Goal: Transaction & Acquisition: Purchase product/service

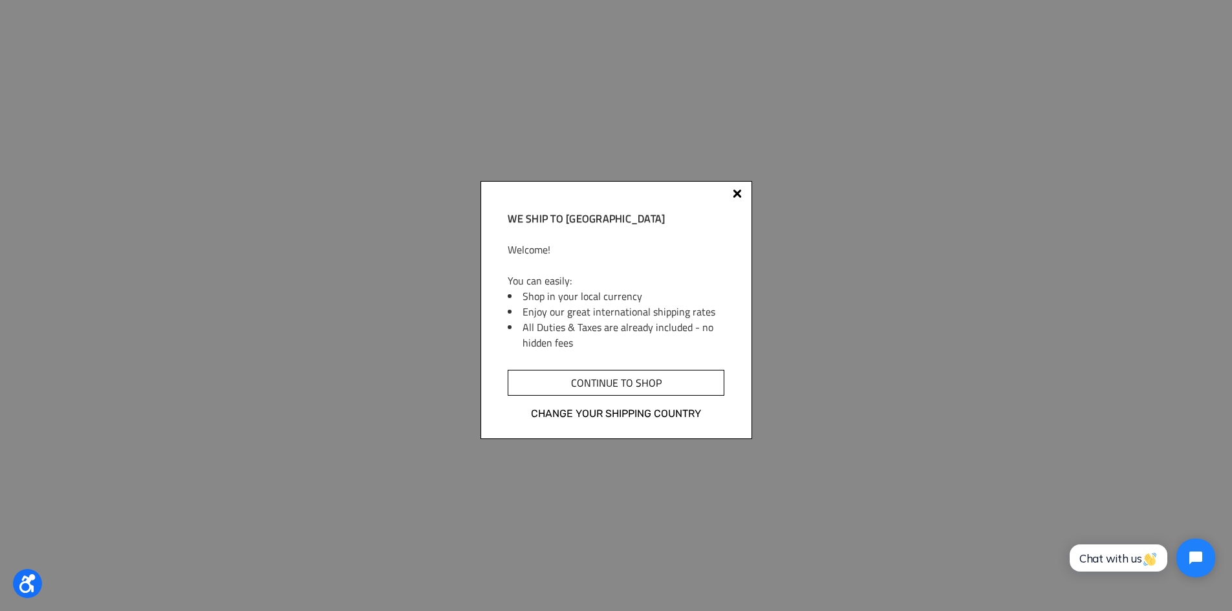
click at [649, 387] on input "Continue to shop" at bounding box center [616, 383] width 216 height 26
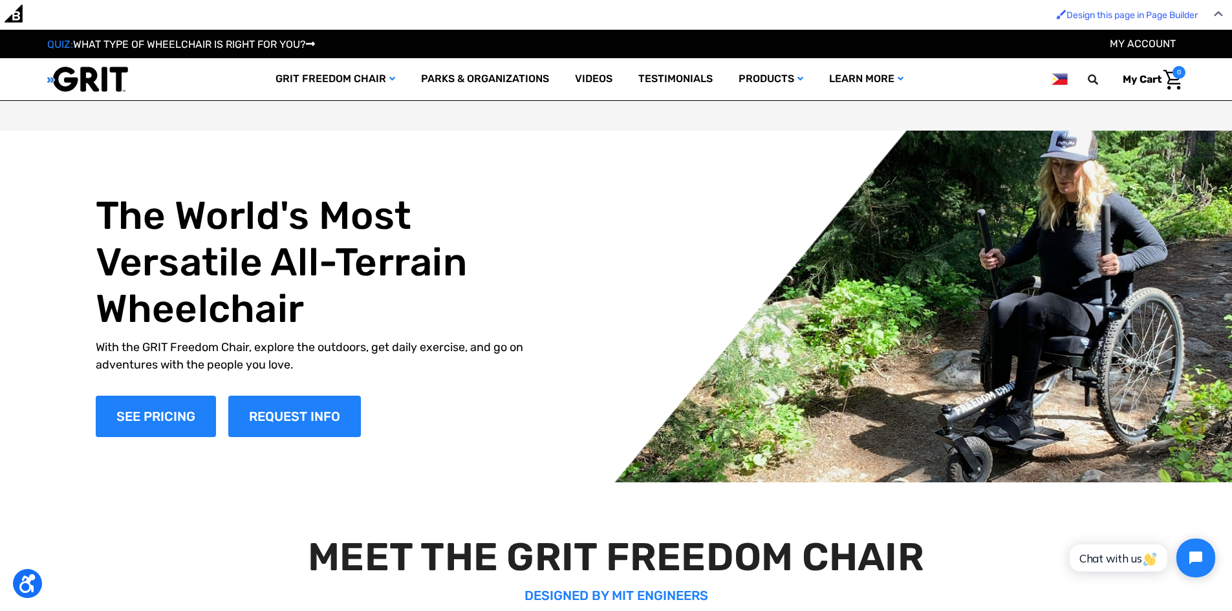
click at [1067, 80] on img at bounding box center [1060, 79] width 16 height 16
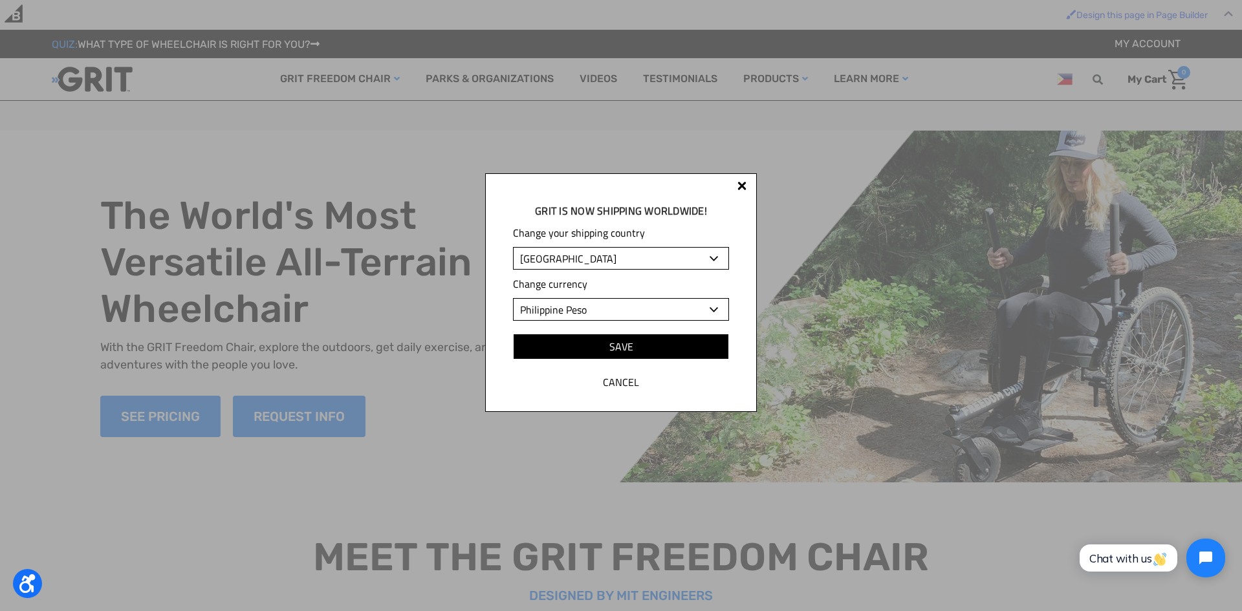
click at [603, 257] on select "Albania Algeria Andorra Angola Anguilla Antigua and Barbuda Argentina Armenia A…" at bounding box center [621, 258] width 216 height 23
select select "US"
click at [513, 247] on select "Albania Algeria Andorra Angola Anguilla Antigua and Barbuda Argentina Armenia A…" at bounding box center [621, 258] width 216 height 23
click at [667, 340] on input "Save" at bounding box center [621, 347] width 216 height 26
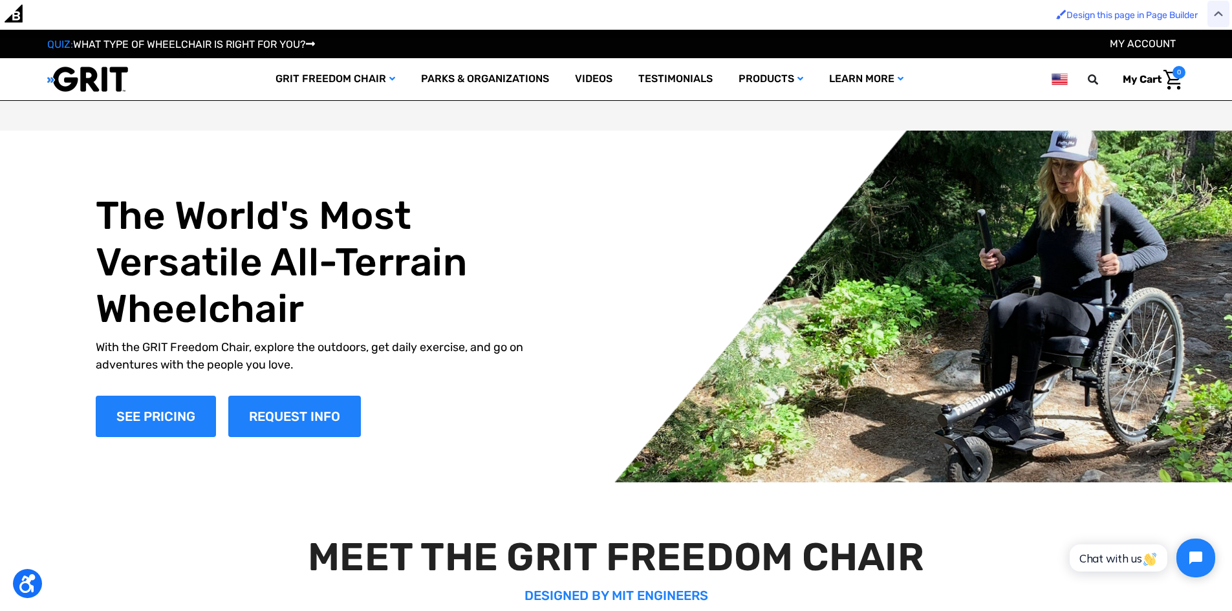
click at [1219, 14] on img at bounding box center [1218, 14] width 9 height 6
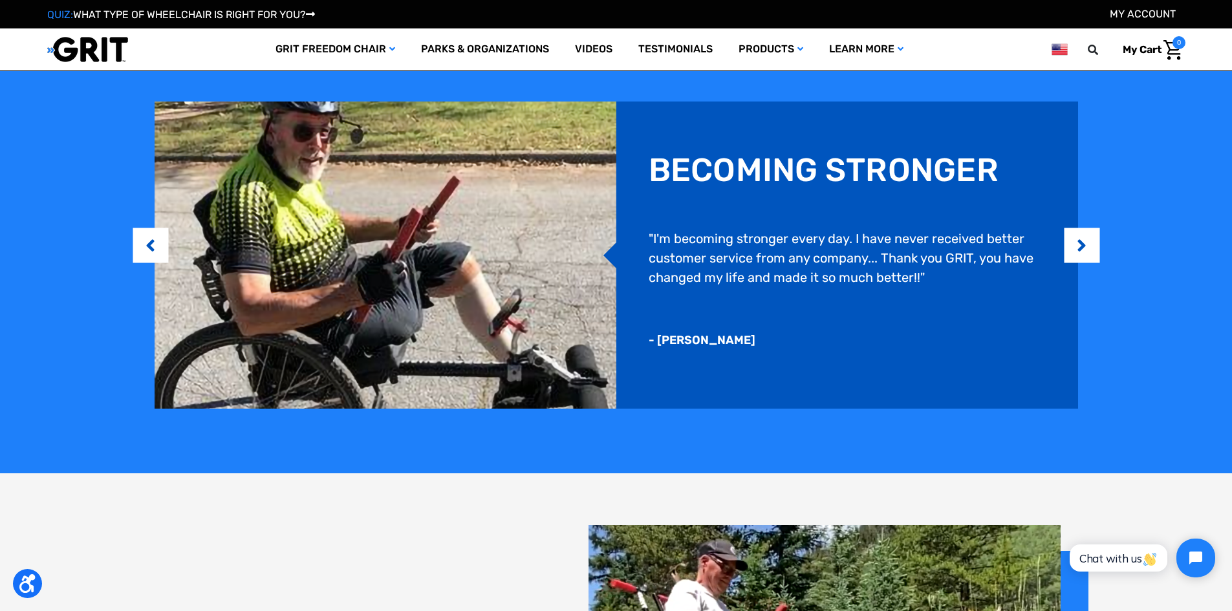
scroll to position [1194, 0]
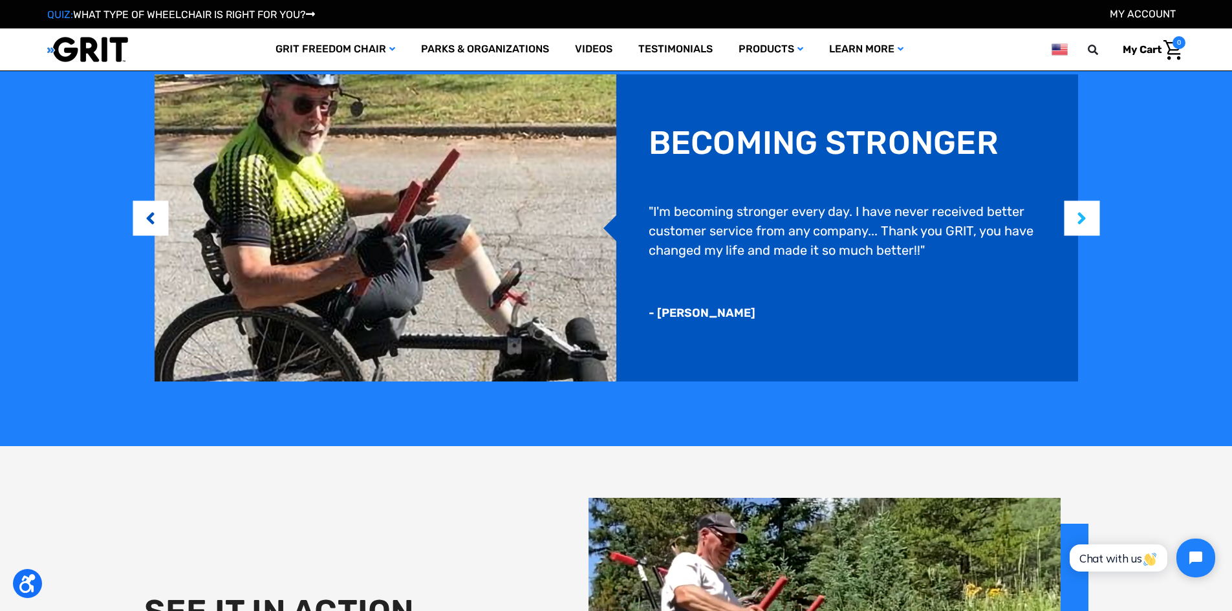
click at [1089, 228] on button "Next" at bounding box center [1082, 218] width 13 height 39
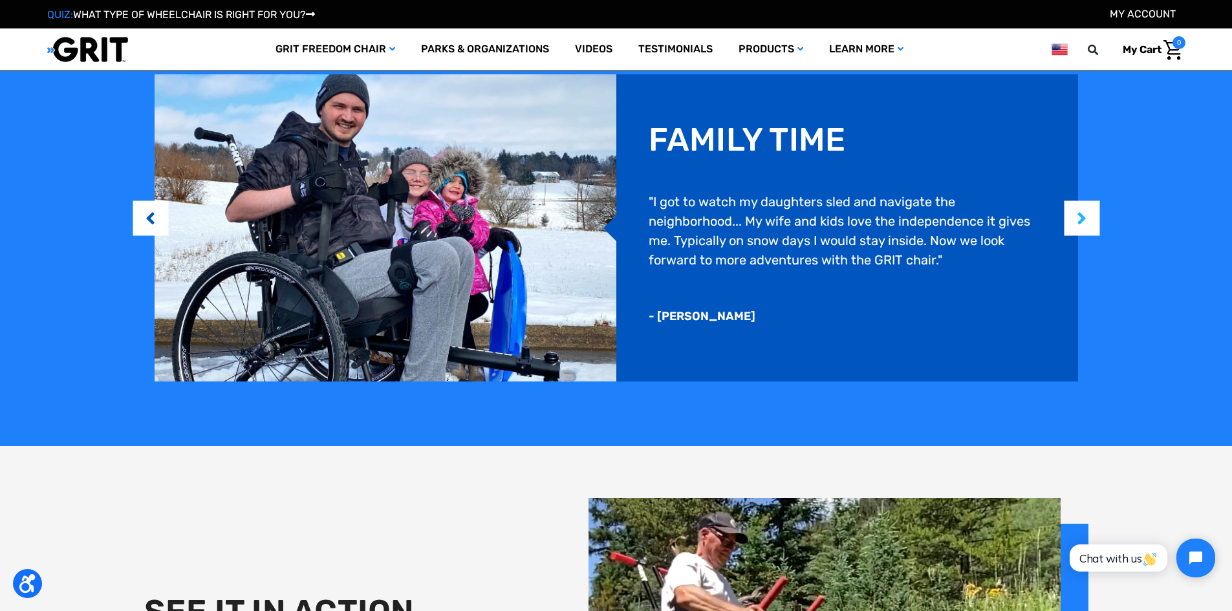
click at [1089, 228] on button "Next" at bounding box center [1082, 218] width 13 height 39
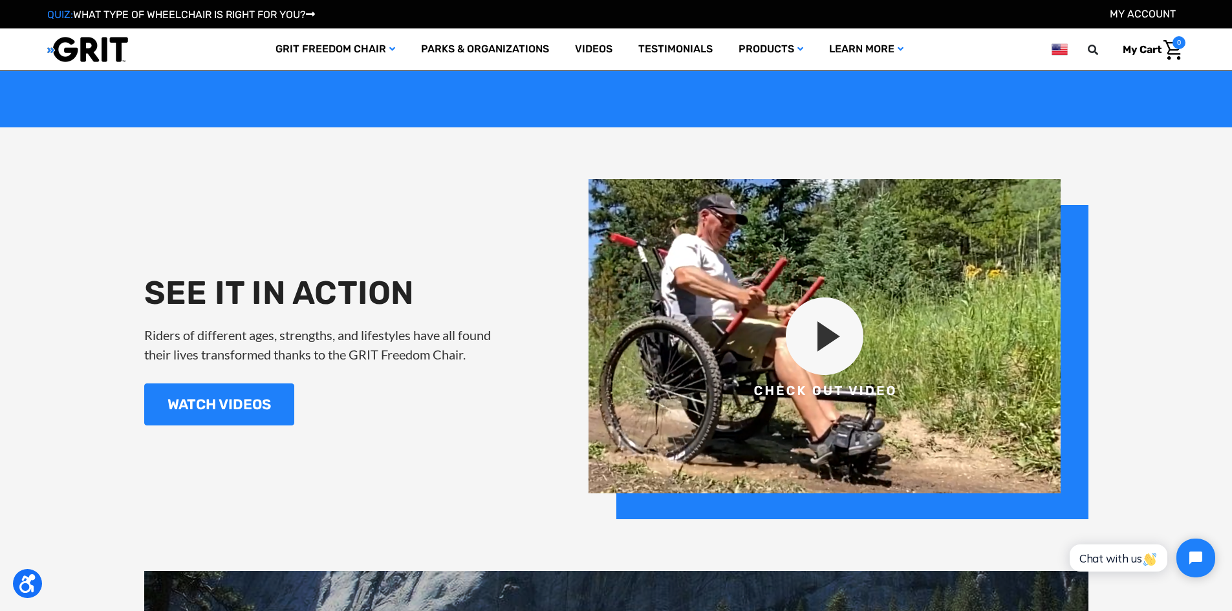
scroll to position [1586, 0]
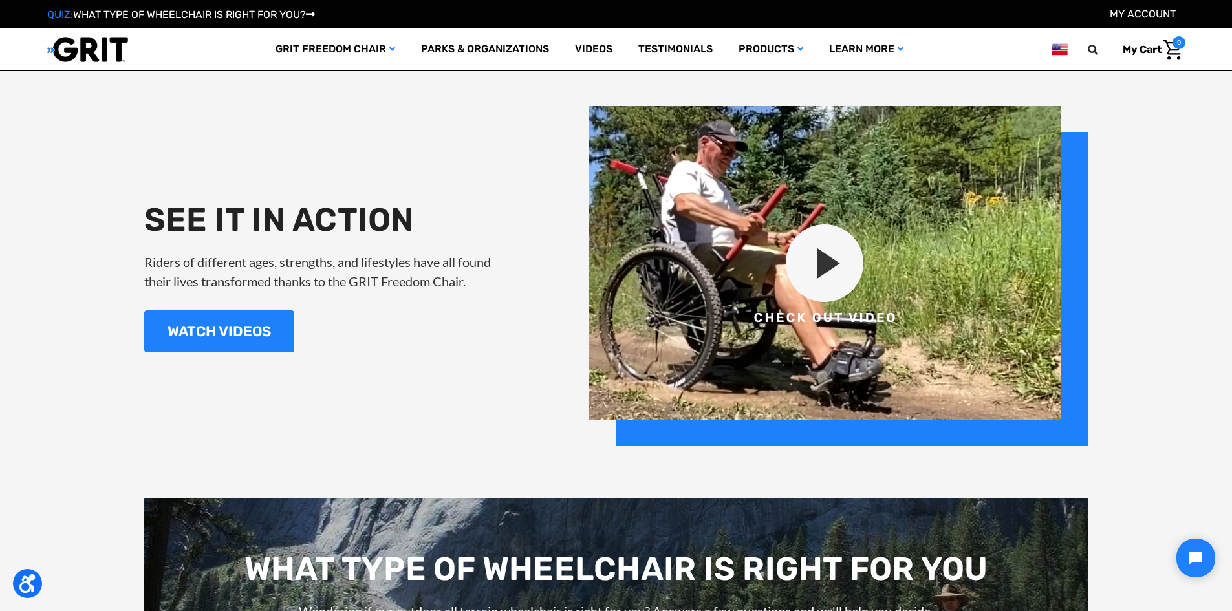
click at [1179, 43] on span "0" at bounding box center [1179, 42] width 13 height 13
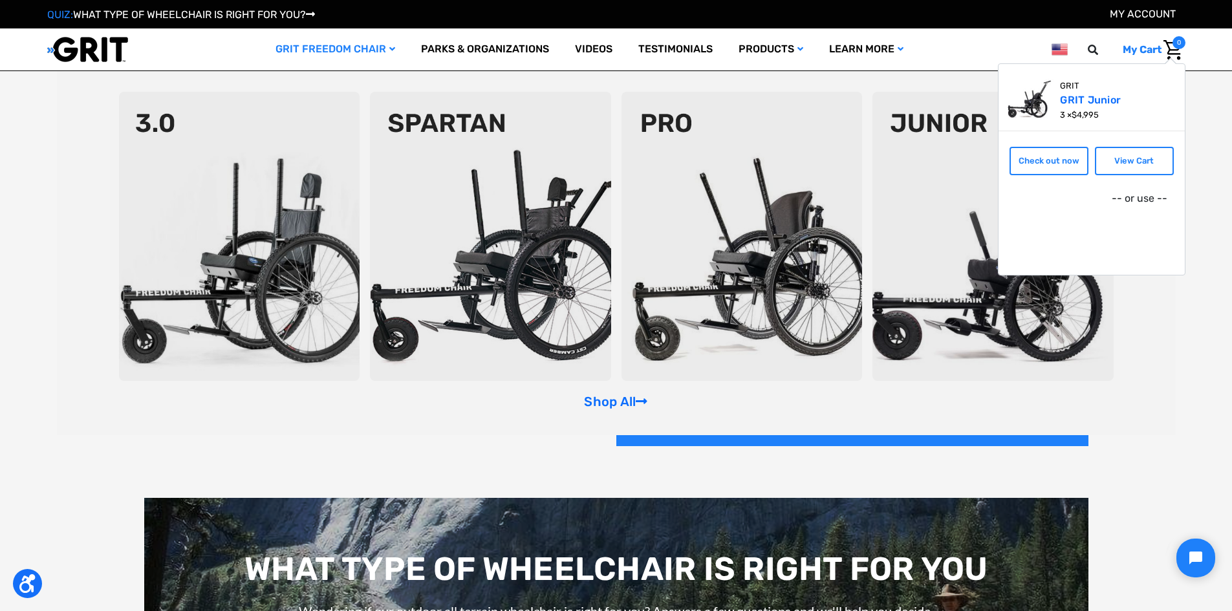
click at [356, 45] on link "GRIT Freedom Chair" at bounding box center [336, 49] width 146 height 42
click at [599, 391] on div "Shop All" at bounding box center [616, 253] width 1119 height 364
click at [602, 398] on link "Shop All" at bounding box center [615, 402] width 63 height 16
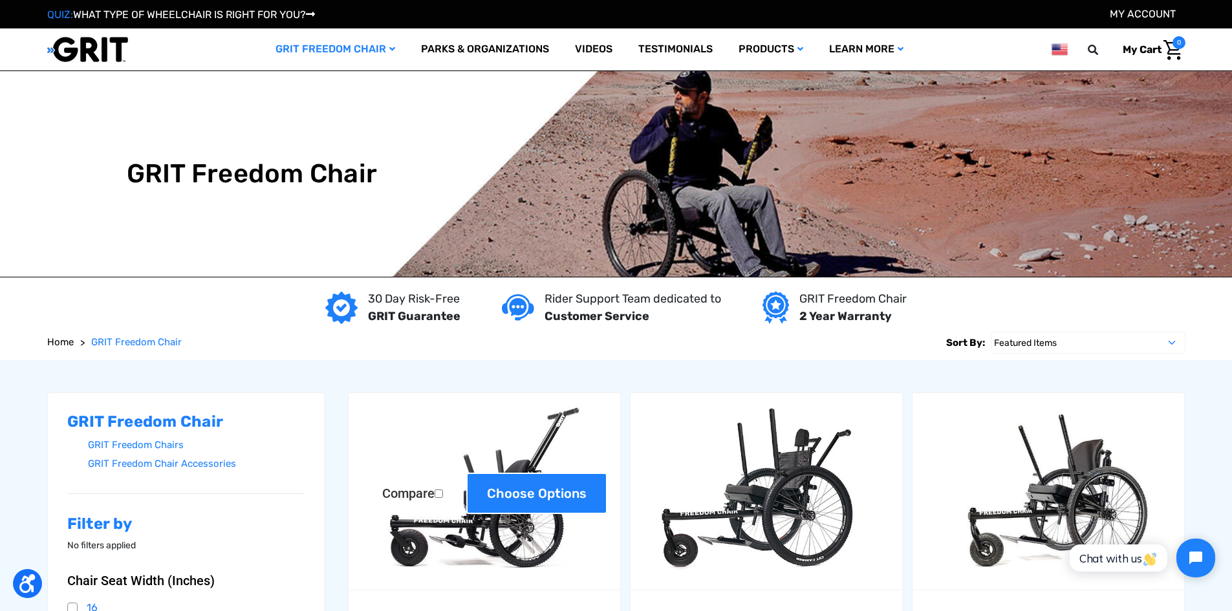
click at [542, 498] on link "Choose Options" at bounding box center [536, 493] width 141 height 41
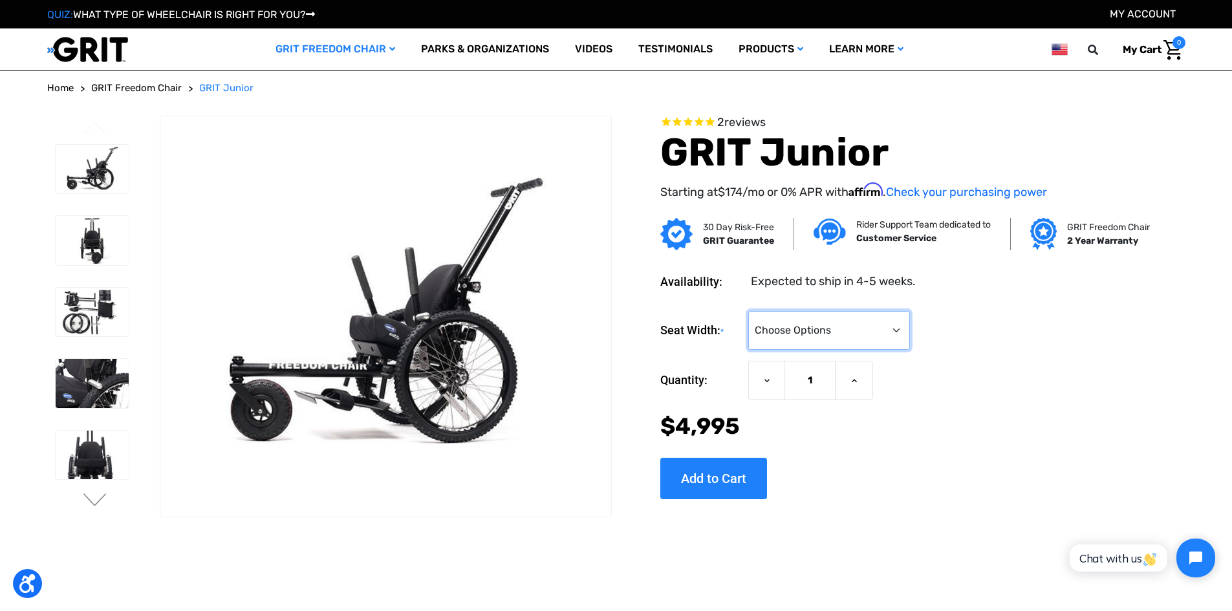
click at [894, 330] on select "Choose Options <10" 11-12"" at bounding box center [829, 330] width 162 height 39
select select "337"
click at [748, 311] on select "Choose Options <10" 11-12"" at bounding box center [829, 330] width 162 height 39
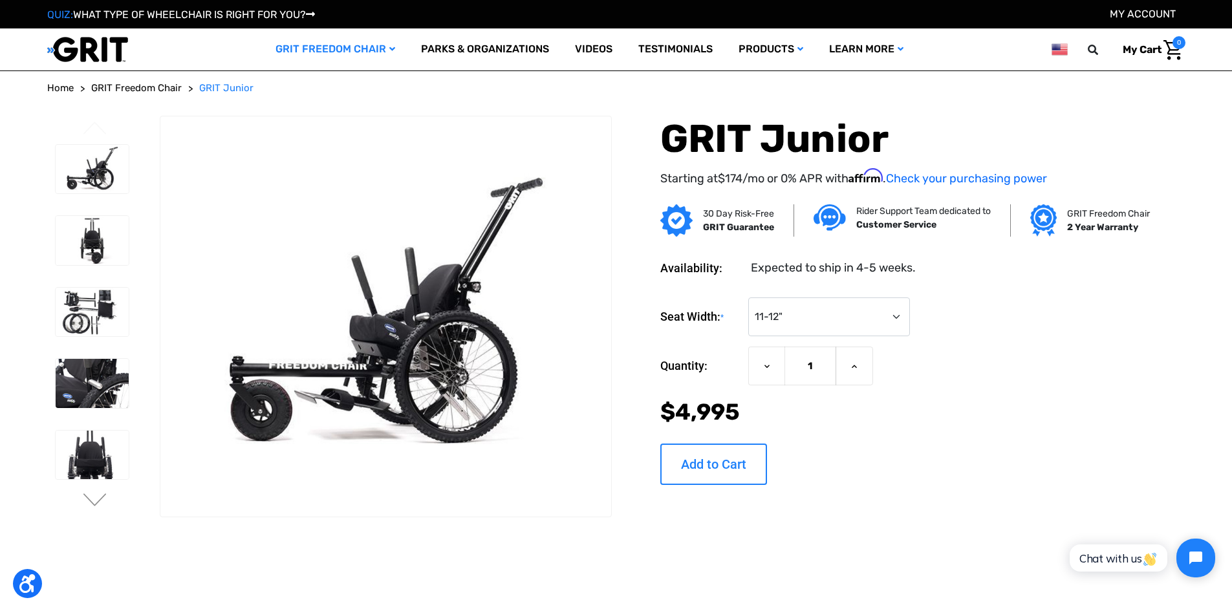
click at [707, 465] on input "Add to Cart" at bounding box center [713, 464] width 107 height 41
type input "Add to Cart"
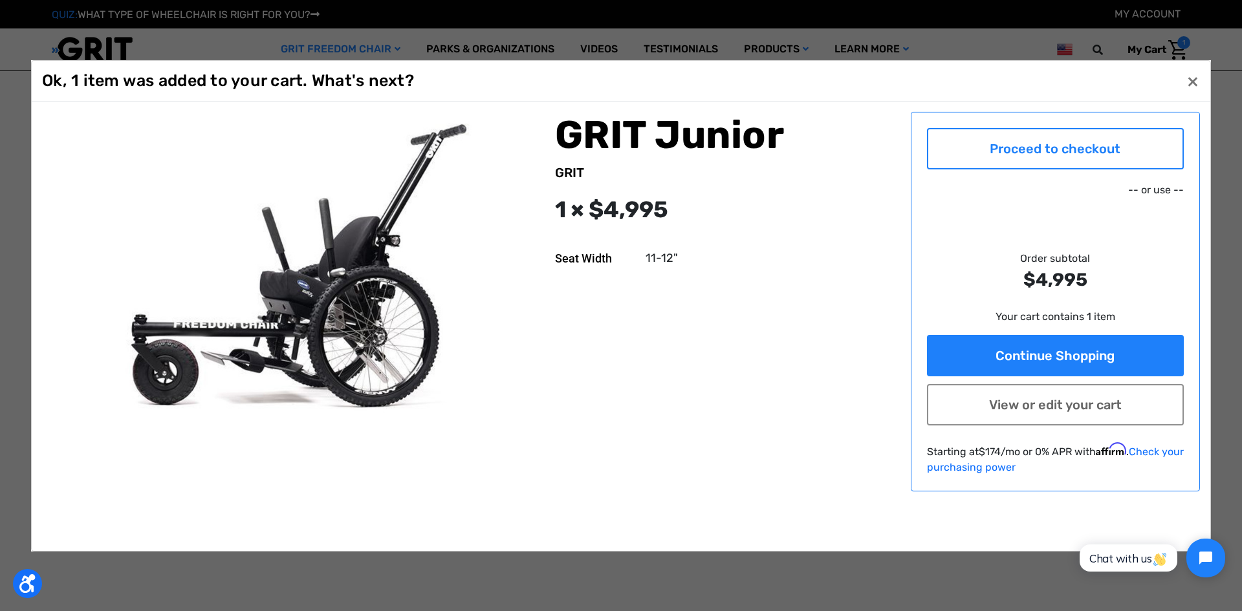
click at [1070, 147] on link "Proceed to checkout" at bounding box center [1055, 147] width 257 height 41
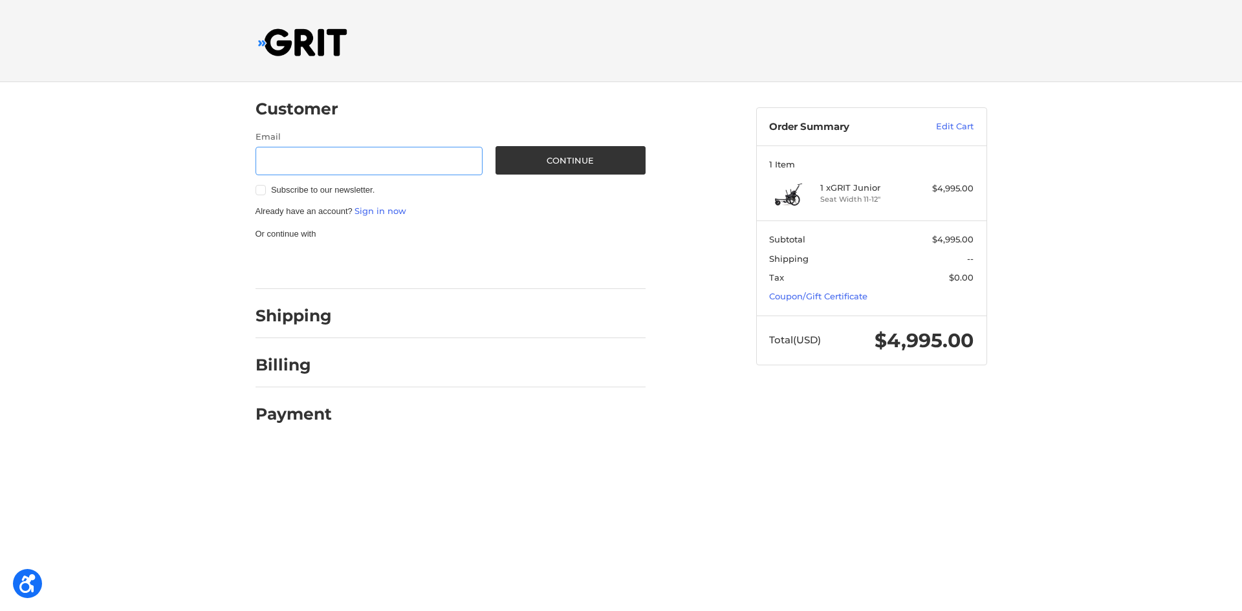
click at [284, 153] on input "Email" at bounding box center [369, 161] width 228 height 29
type input "[PERSON_NAME][EMAIL_ADDRESS][DOMAIN_NAME]"
click at [315, 191] on span "Subscribe to our newsletter." at bounding box center [322, 190] width 103 height 10
click at [256, 184] on input "Subscribe to our newsletter." at bounding box center [255, 184] width 1 height 1
checkbox input "true"
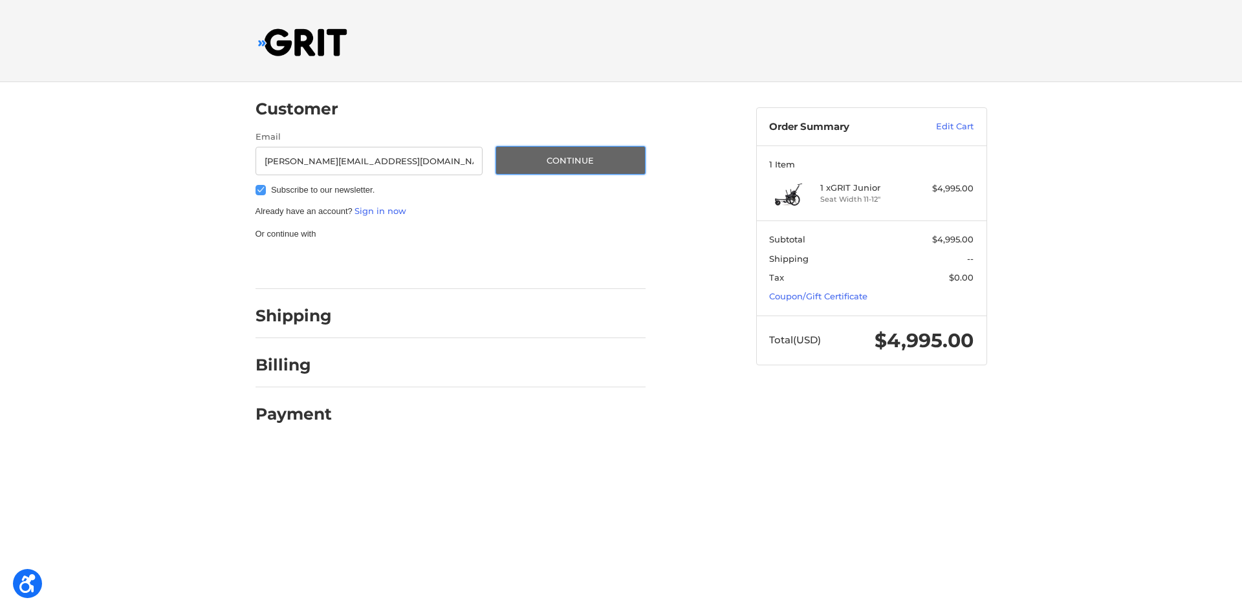
click at [577, 155] on button "Continue" at bounding box center [570, 160] width 150 height 28
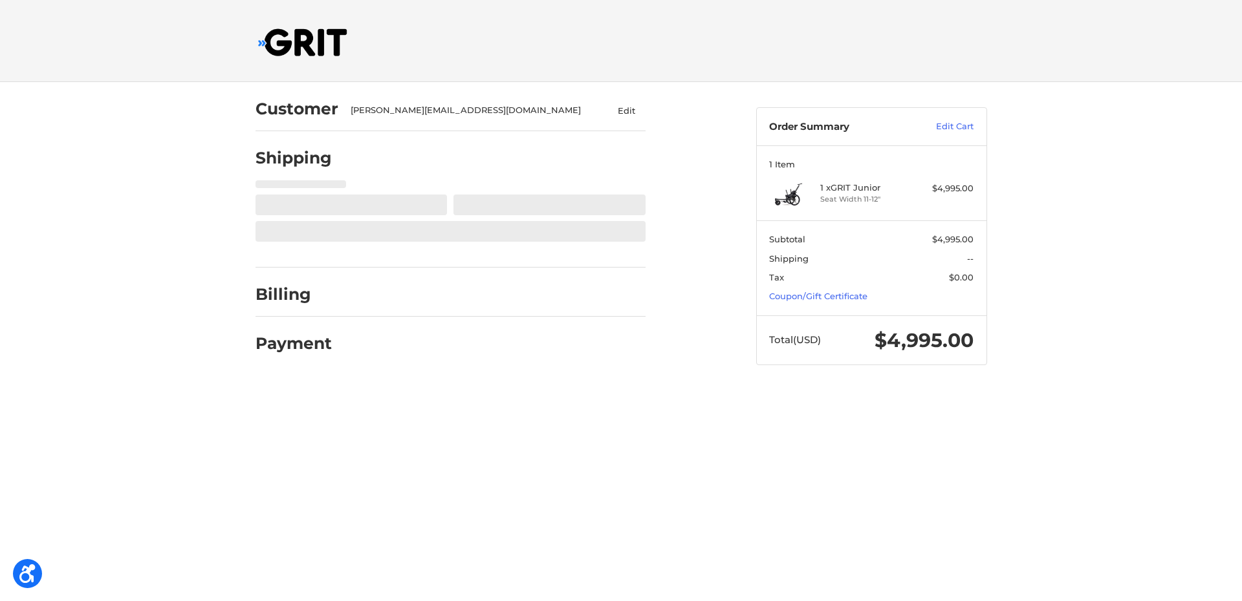
select select "PH"
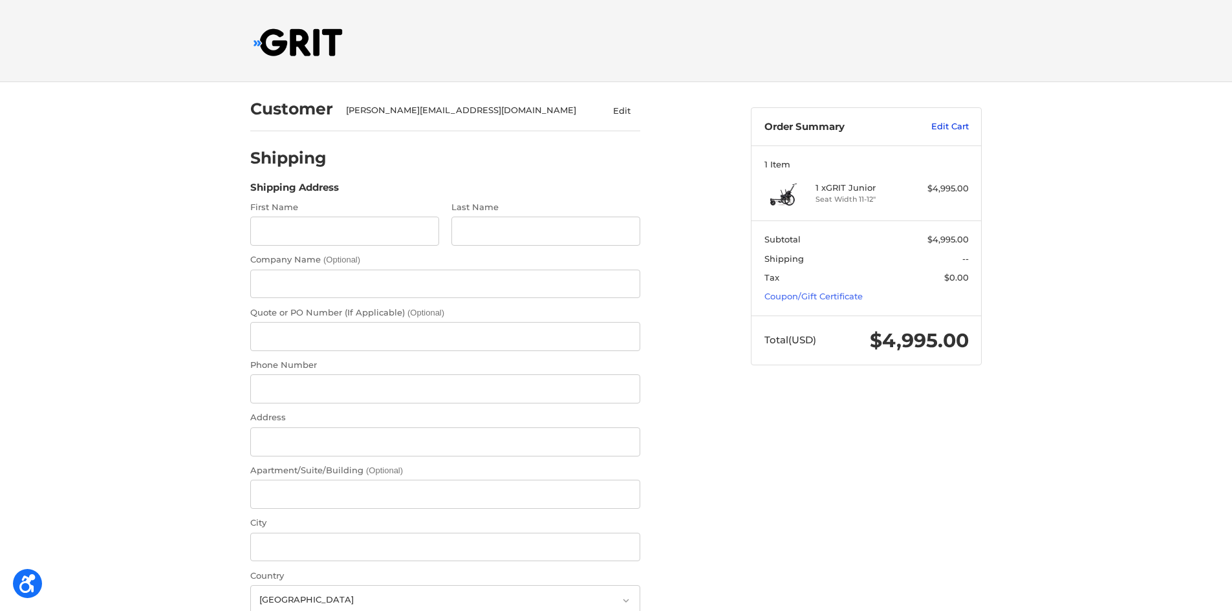
click at [938, 125] on link "Edit Cart" at bounding box center [936, 126] width 65 height 13
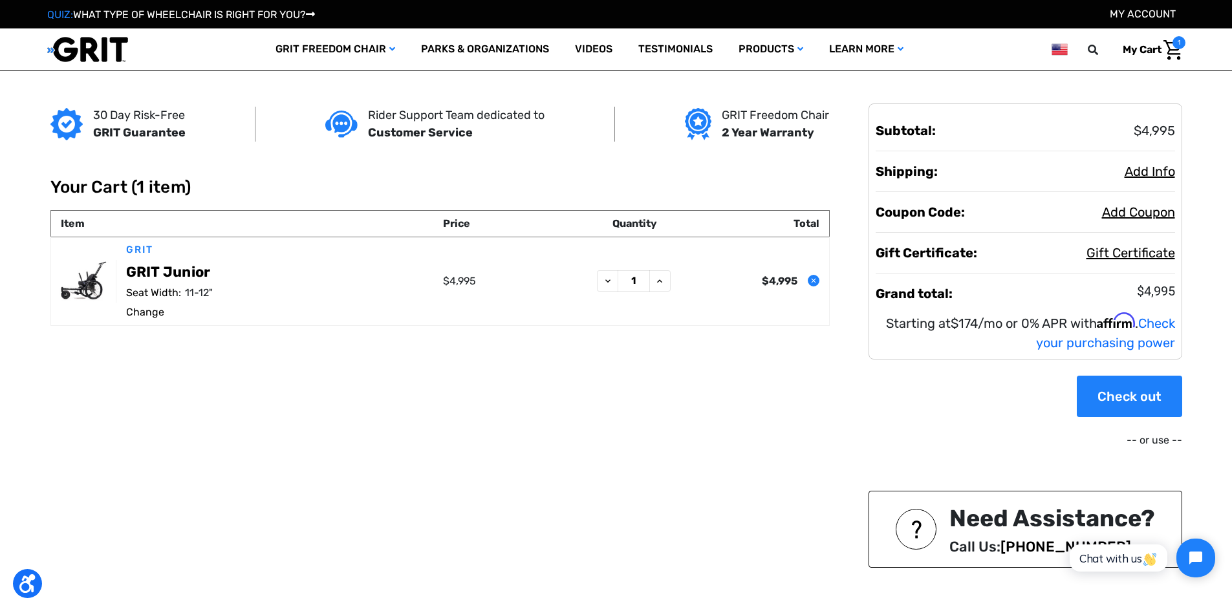
click at [1170, 53] on img "Cart with 1 items" at bounding box center [1173, 50] width 19 height 20
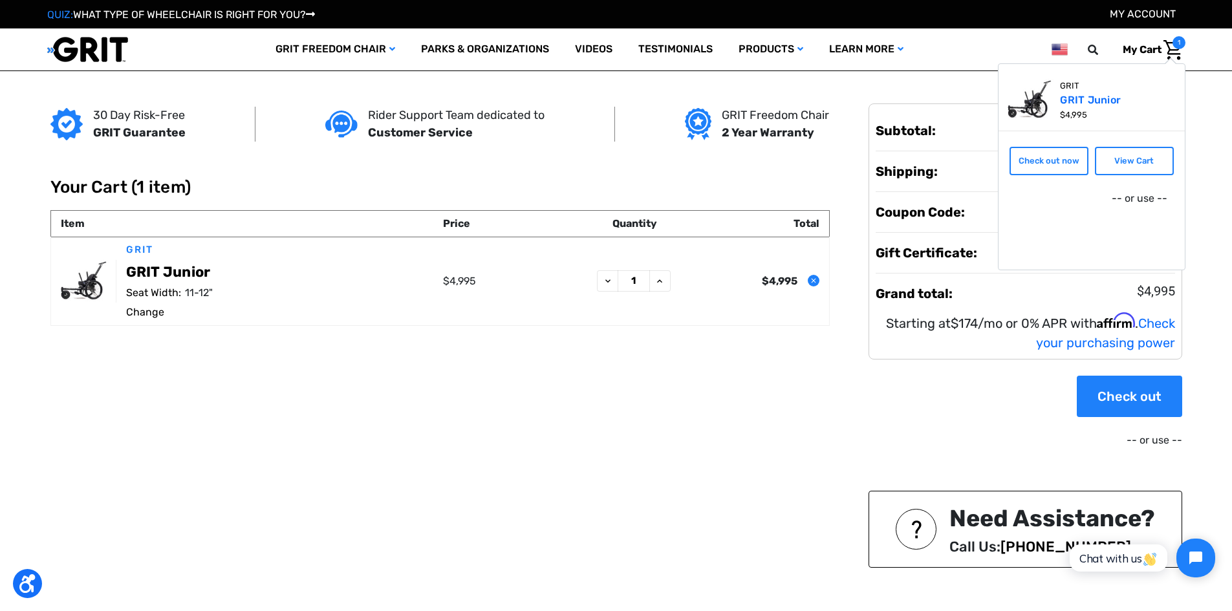
click at [1173, 47] on span "1" at bounding box center [1179, 42] width 13 height 13
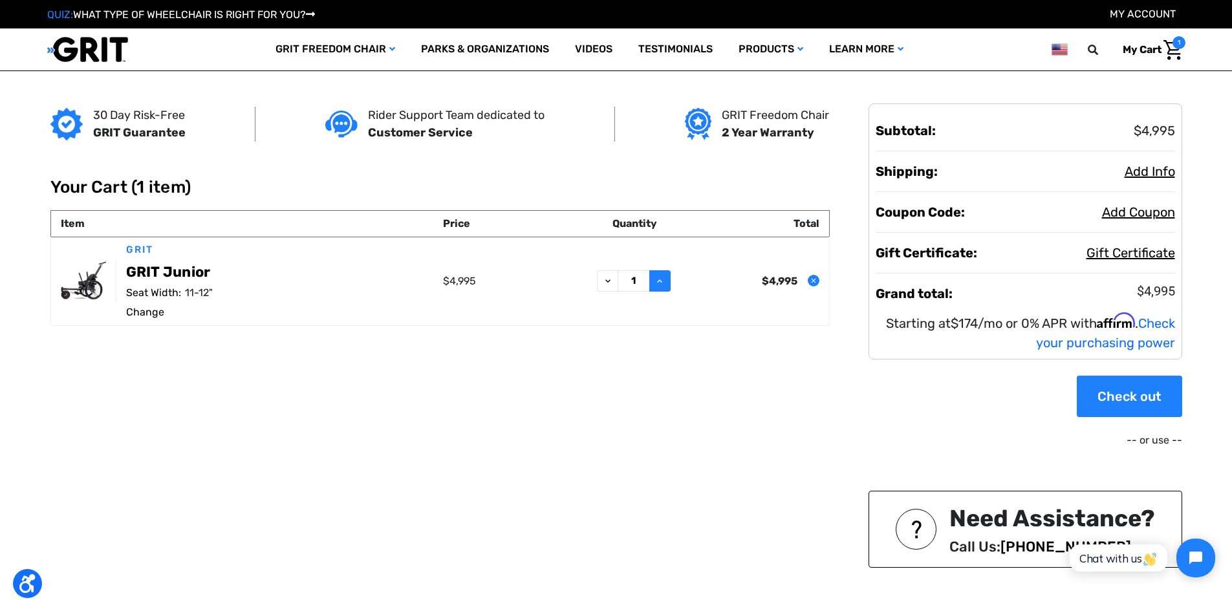
click at [662, 279] on icon at bounding box center [660, 281] width 10 height 10
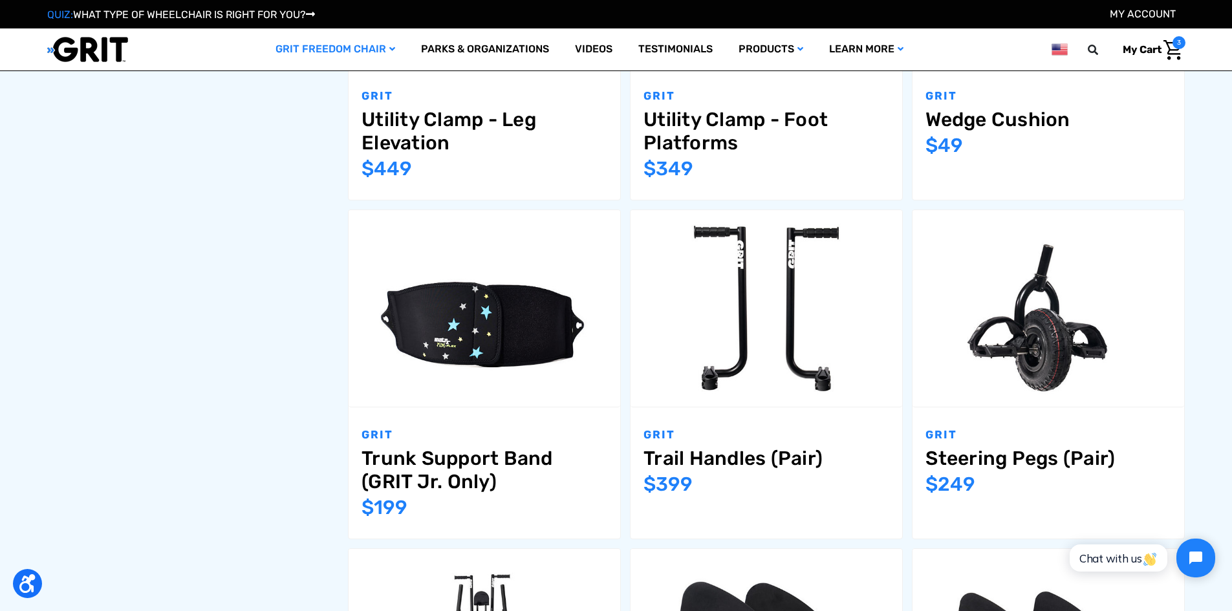
scroll to position [1153, 0]
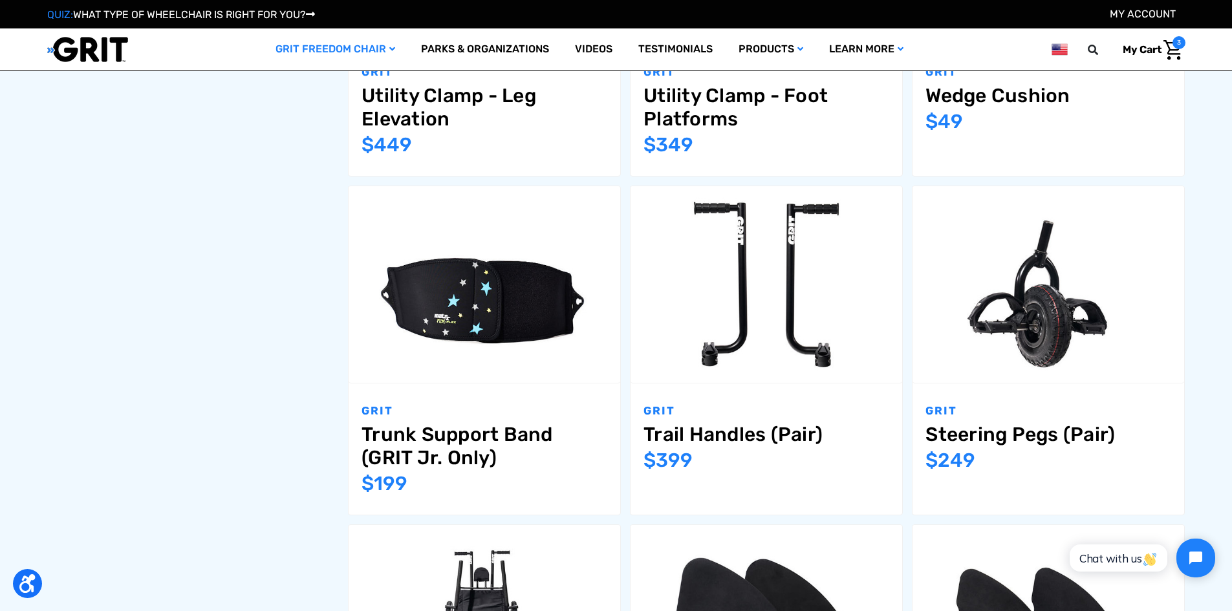
click at [997, 99] on link "Wedge Cushion" at bounding box center [1049, 95] width 246 height 23
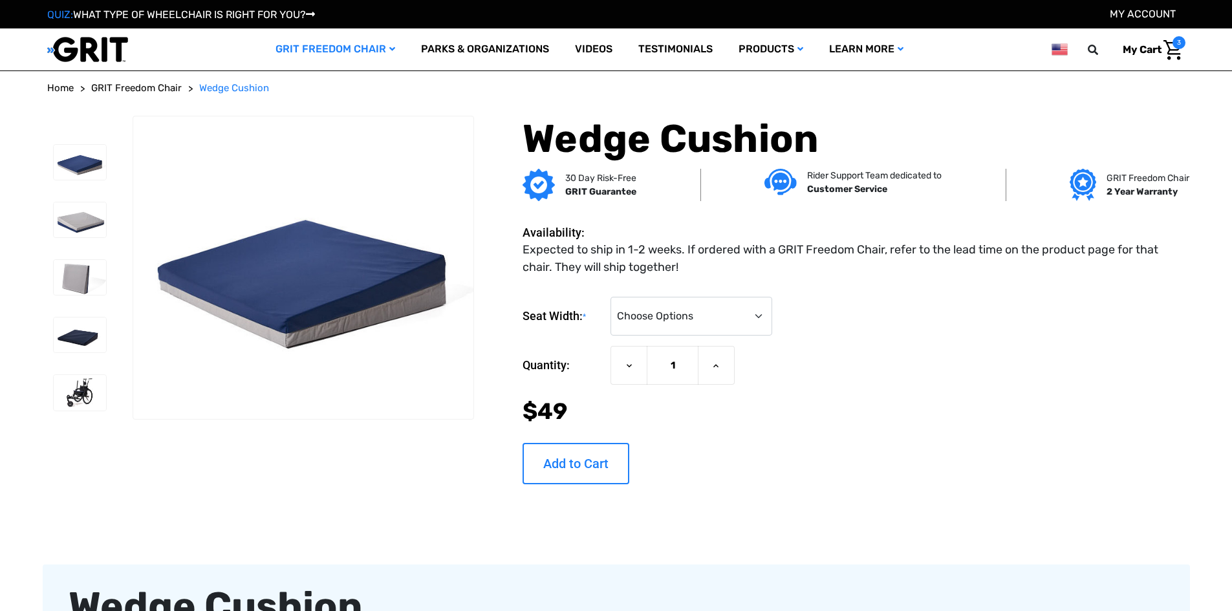
click at [603, 473] on input "Add to Cart" at bounding box center [576, 463] width 107 height 41
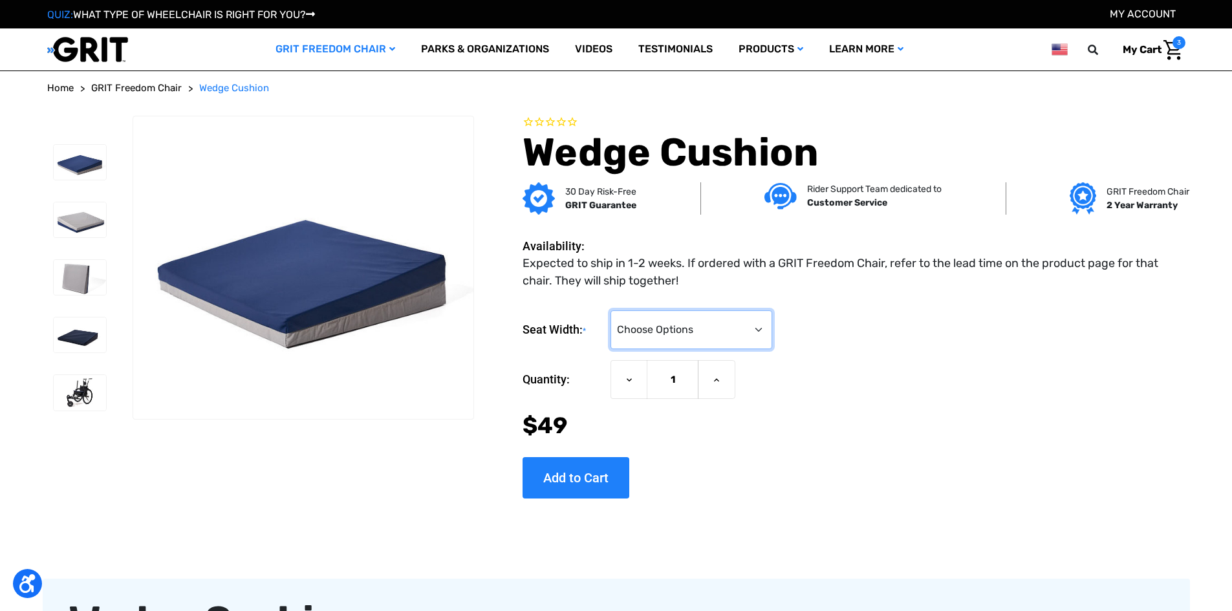
click at [674, 334] on select "Choose Options 16" 18/20"" at bounding box center [692, 329] width 162 height 39
select select "376"
click at [611, 310] on select "Choose Options 16" 18/20"" at bounding box center [692, 329] width 162 height 39
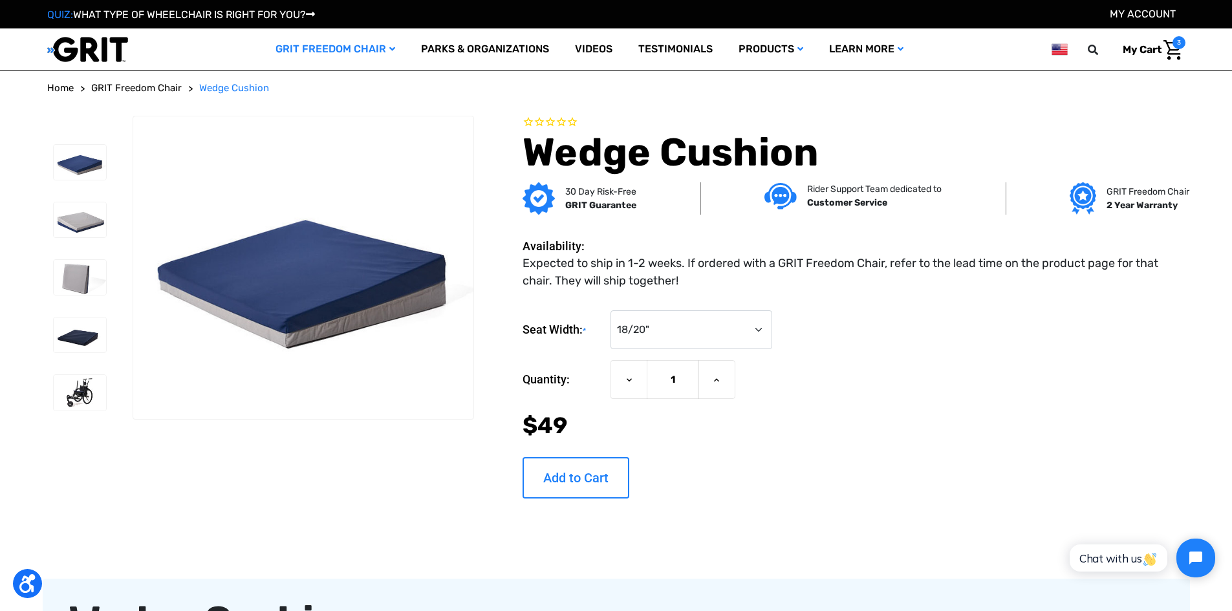
click at [595, 478] on input "Add to Cart" at bounding box center [576, 477] width 107 height 41
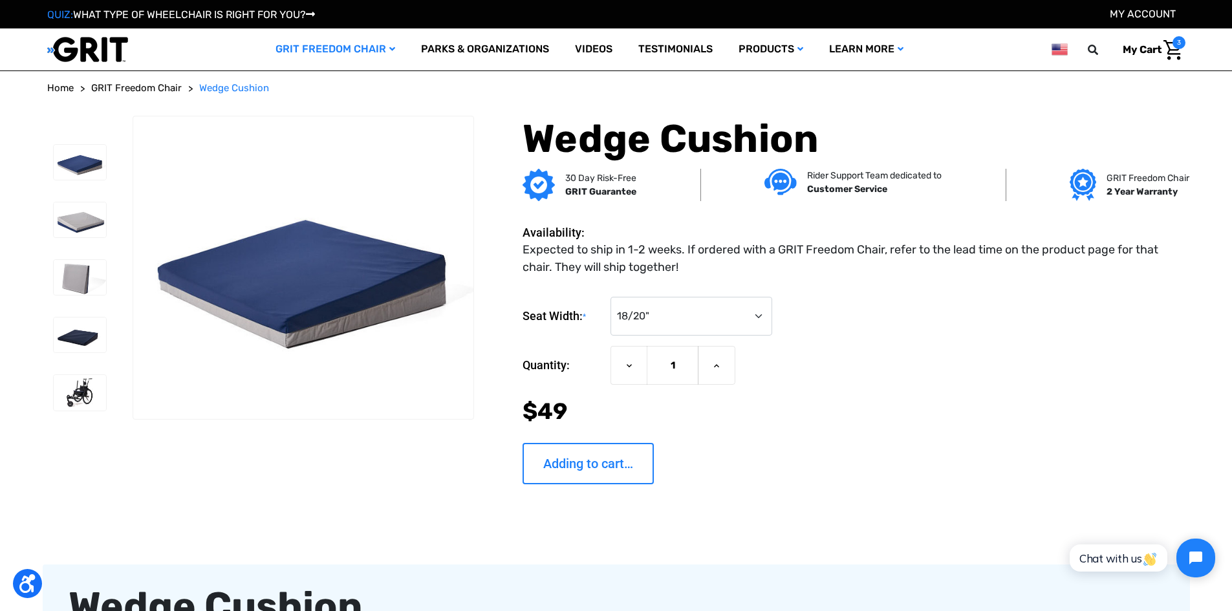
type input "Add to Cart"
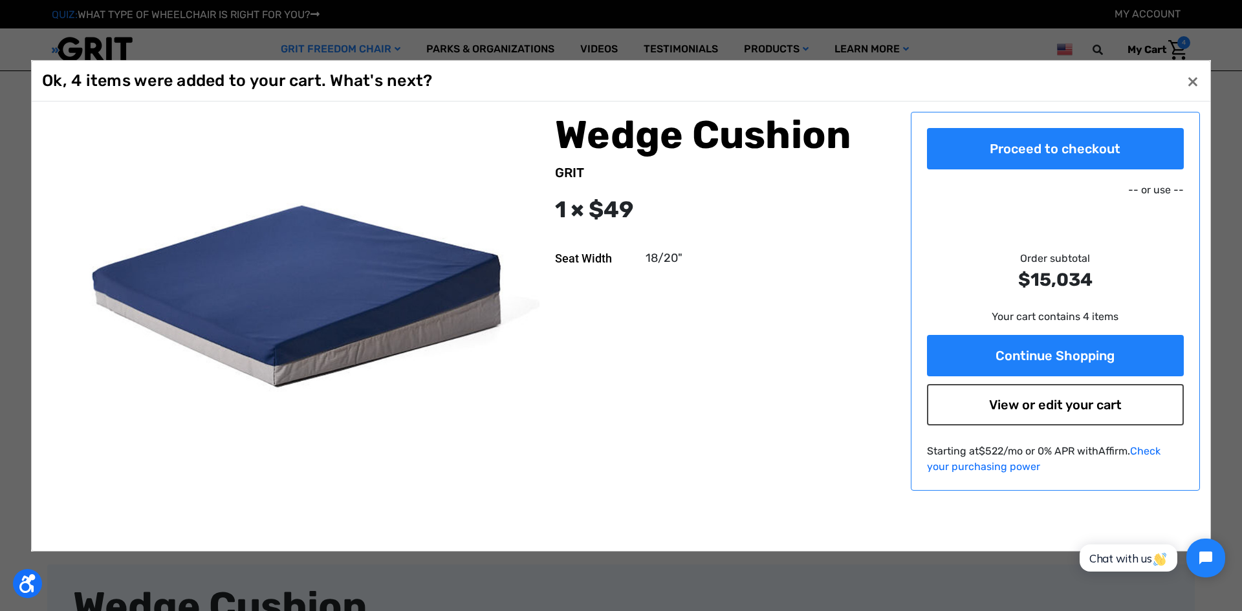
click at [1024, 398] on link "View or edit your cart" at bounding box center [1055, 404] width 257 height 41
